Goal: Find specific page/section: Find specific page/section

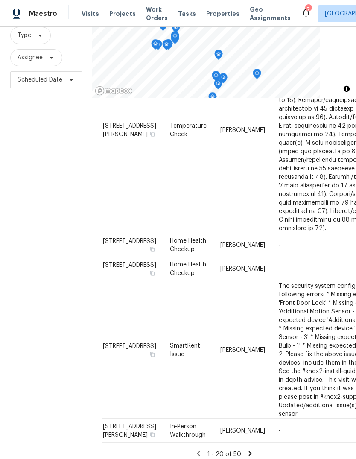
scroll to position [32, 0]
click at [250, 450] on icon at bounding box center [250, 454] width 8 height 8
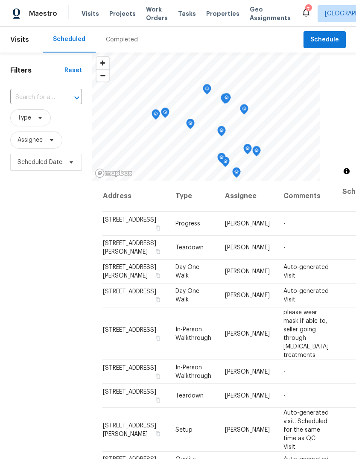
scroll to position [0, 0]
click at [0, 0] on icon at bounding box center [0, 0] width 0 height 0
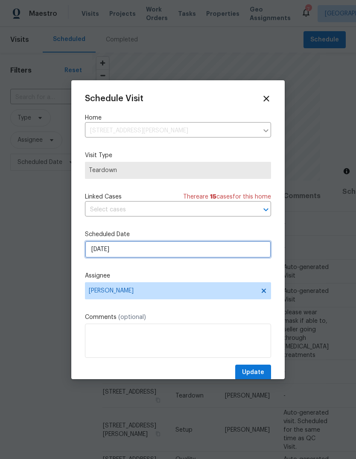
click at [164, 252] on input "[DATE]" at bounding box center [178, 249] width 186 height 17
select select "8"
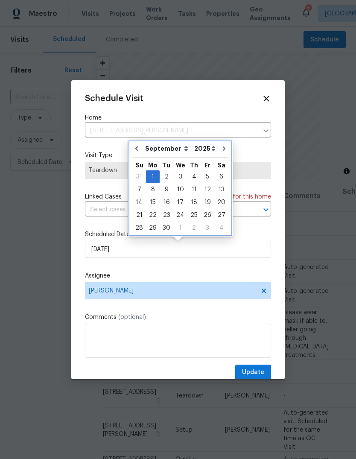
click at [137, 152] on button "Go to previous month" at bounding box center [136, 148] width 13 height 17
type input "[DATE]"
select select "7"
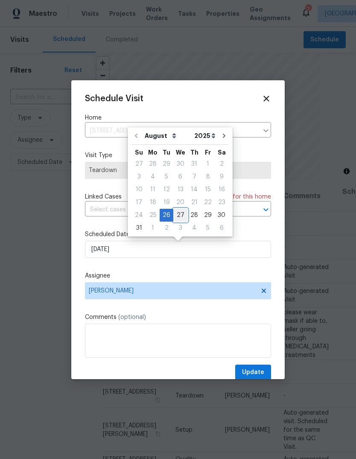
click at [181, 215] on div "27" at bounding box center [180, 215] width 14 height 12
type input "[DATE]"
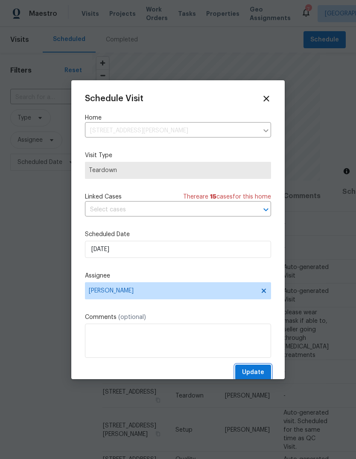
click at [263, 374] on span "Update" at bounding box center [253, 372] width 22 height 11
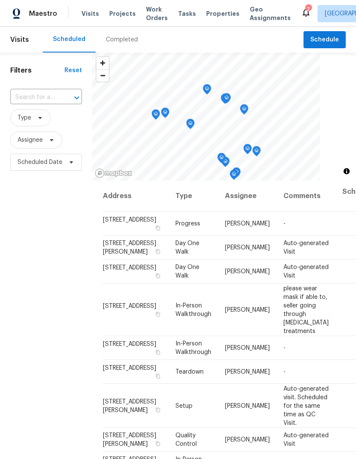
click at [215, 16] on span "Properties" at bounding box center [222, 13] width 33 height 9
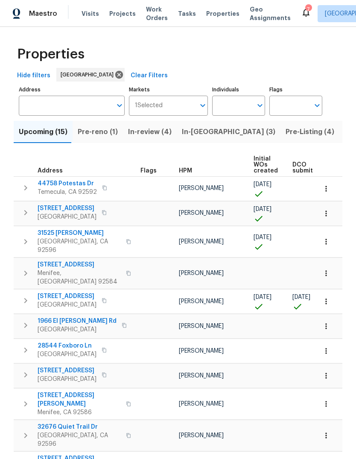
click at [286, 134] on span "Pre-Listing (4)" at bounding box center [310, 132] width 49 height 12
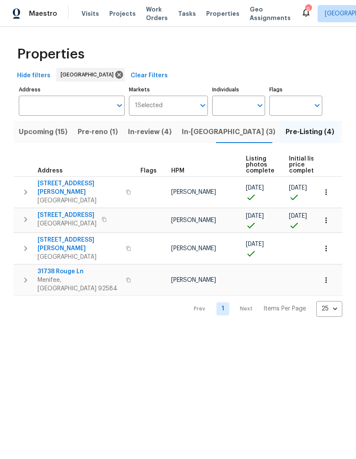
click at [246, 105] on input "Individuals" at bounding box center [232, 106] width 40 height 20
type input "jeff"
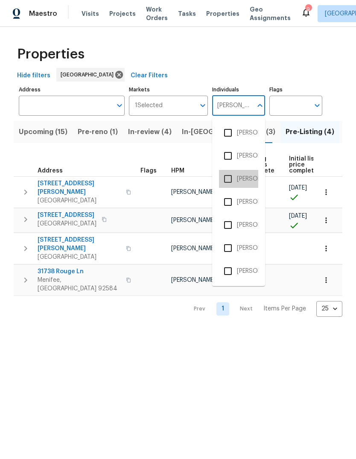
click at [250, 181] on li "[PERSON_NAME]" at bounding box center [238, 179] width 39 height 18
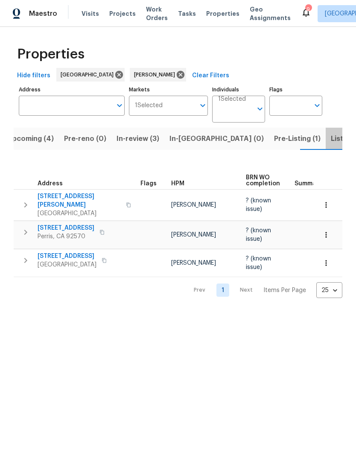
click at [331, 143] on span "Listed (3)" at bounding box center [347, 139] width 32 height 12
